Goal: Task Accomplishment & Management: Manage account settings

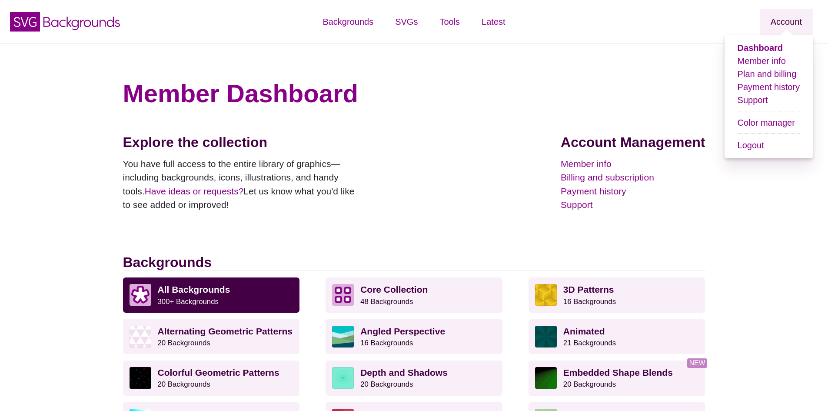
click at [791, 19] on link "Account" at bounding box center [786, 22] width 53 height 26
click at [782, 25] on link "Account" at bounding box center [786, 22] width 53 height 26
click at [774, 71] on link "Plan and billing" at bounding box center [767, 74] width 59 height 10
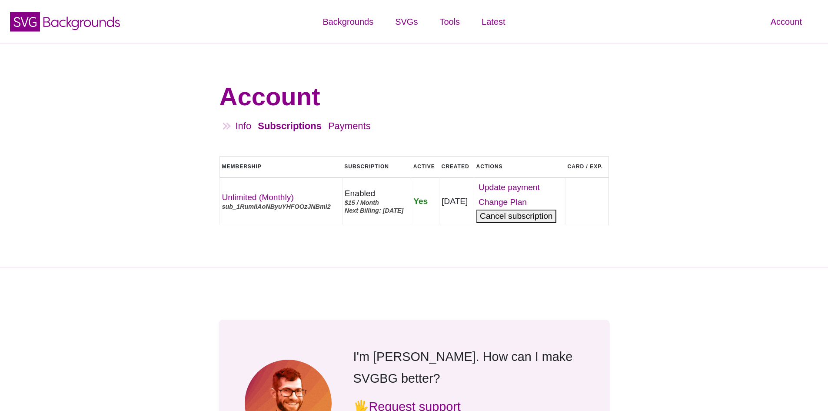
click at [535, 223] on button "Cancel" at bounding box center [517, 216] width 80 height 13
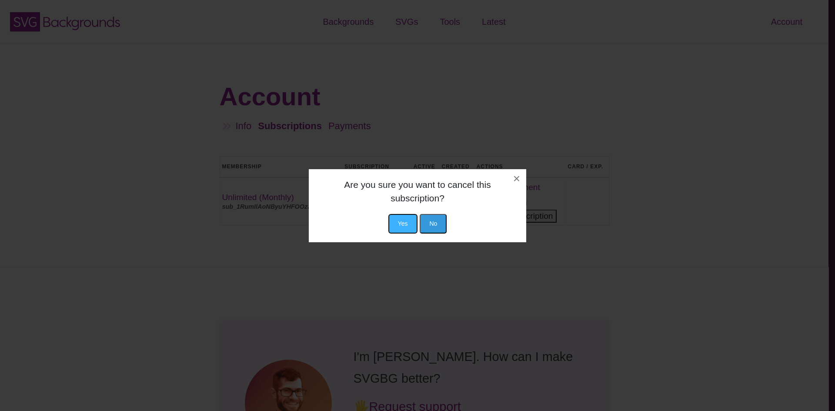
click at [403, 225] on button "Yes" at bounding box center [402, 224] width 29 height 20
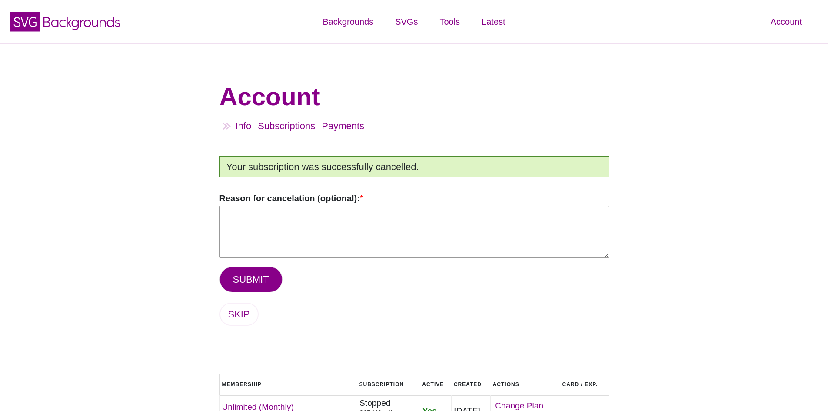
click at [378, 224] on textarea "Reason for cancelation (optional): *" at bounding box center [415, 232] width 390 height 52
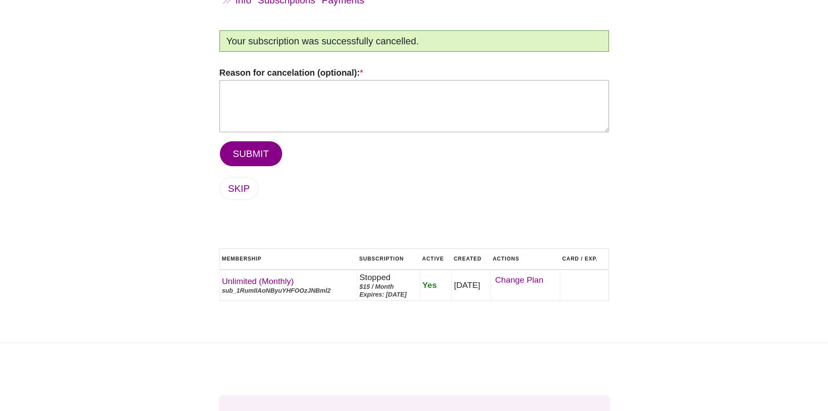
scroll to position [127, 0]
click at [244, 186] on link "SKIP" at bounding box center [239, 187] width 39 height 23
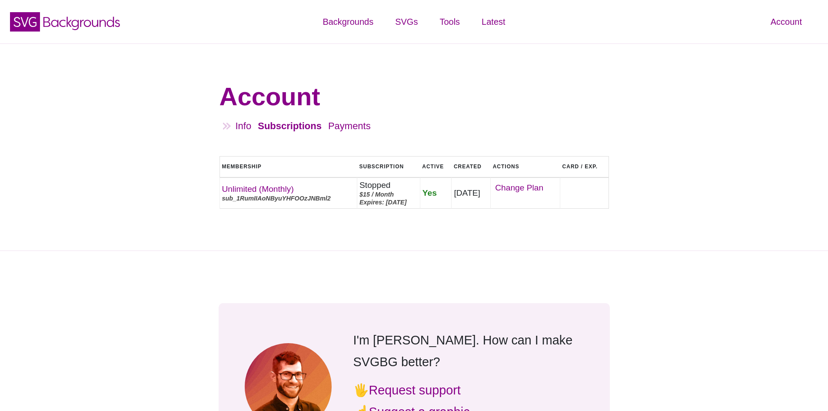
click at [161, 244] on div "Account Info Subscriptions Payments Logout Subscriptions Membership Subscriptio…" at bounding box center [414, 146] width 828 height 207
click at [155, 122] on div "Account Info Subscriptions Payments Logout Subscriptions Membership Subscriptio…" at bounding box center [414, 146] width 828 height 207
click at [67, 27] on icon "SVG Backgrounds Logo" at bounding box center [65, 22] width 113 height 22
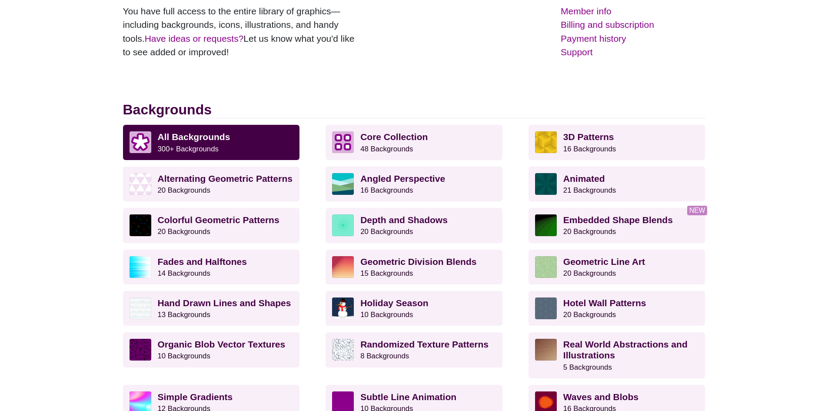
scroll to position [153, 0]
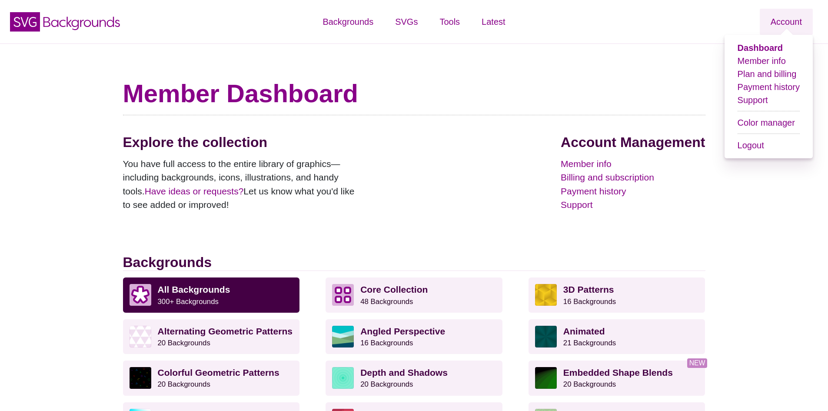
click at [758, 151] on li "Logout" at bounding box center [769, 145] width 62 height 13
